Goal: Share content: Share content

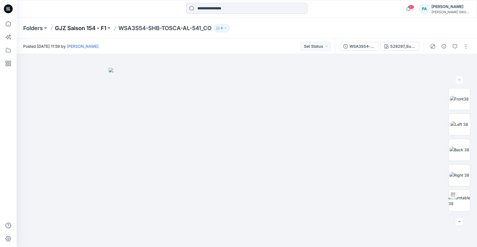
click at [85, 27] on p "GJZ Saison 154 - F1" at bounding box center [80, 28] width 51 height 8
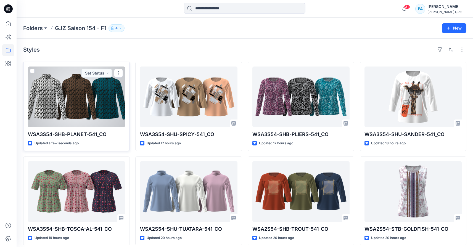
click at [112, 97] on div at bounding box center [76, 97] width 97 height 61
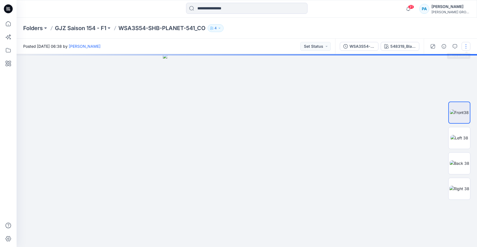
click at [464, 45] on button "button" at bounding box center [466, 46] width 9 height 9
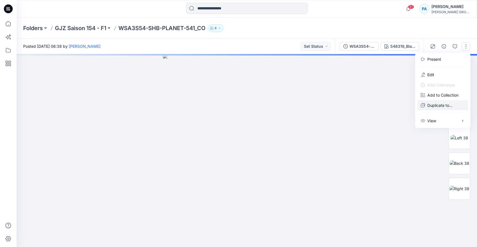
click at [447, 104] on p "Duplicate to..." at bounding box center [440, 105] width 25 height 6
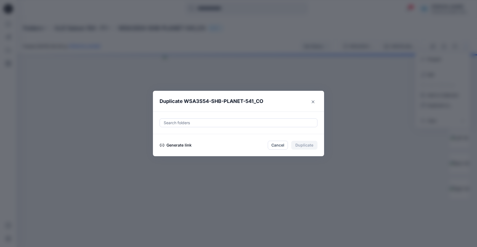
click at [182, 148] on button "Generate link" at bounding box center [176, 145] width 32 height 7
click at [177, 148] on button "Copy link" at bounding box center [172, 145] width 25 height 7
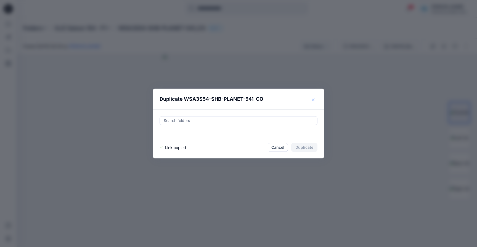
click at [312, 102] on button "Close" at bounding box center [313, 99] width 9 height 9
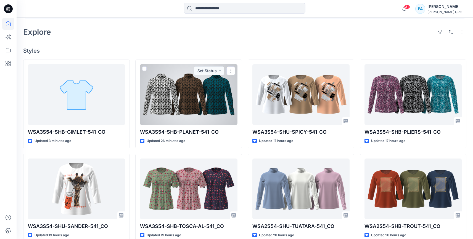
scroll to position [116, 0]
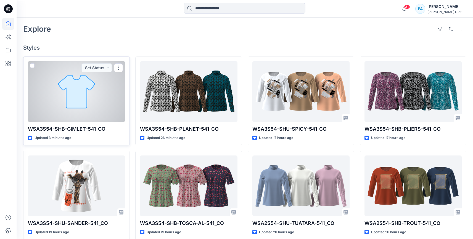
click at [78, 99] on div at bounding box center [76, 91] width 97 height 61
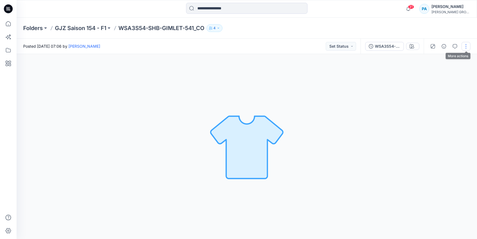
click at [465, 46] on button "button" at bounding box center [466, 46] width 9 height 9
click at [445, 101] on button "Duplicate to..." at bounding box center [443, 105] width 51 height 10
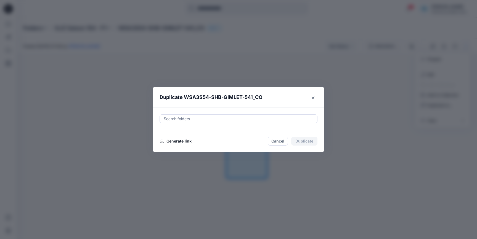
click at [181, 143] on button "Generate link" at bounding box center [176, 141] width 32 height 7
click at [177, 142] on button "Copy link" at bounding box center [172, 141] width 25 height 7
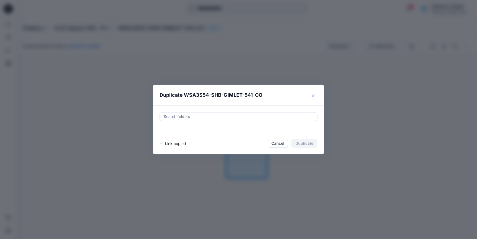
click at [314, 95] on icon "Close" at bounding box center [313, 95] width 3 height 3
